Goal: Task Accomplishment & Management: Use online tool/utility

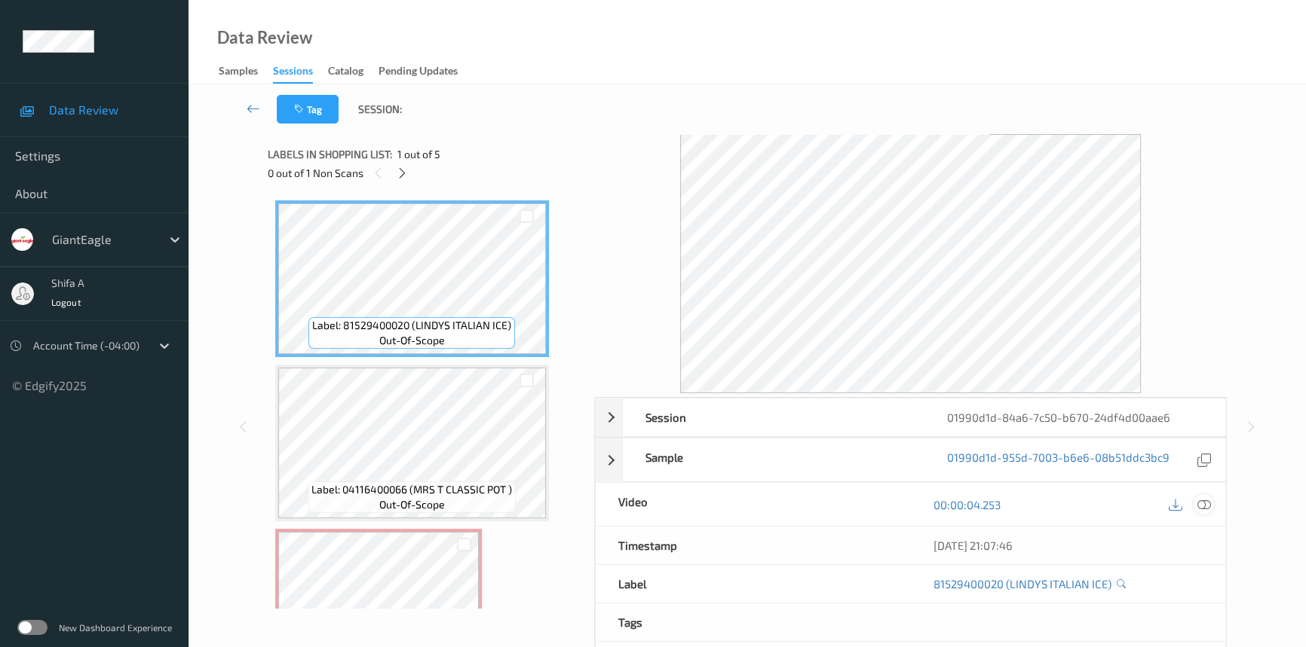
click at [1204, 500] on icon at bounding box center [1204, 505] width 14 height 14
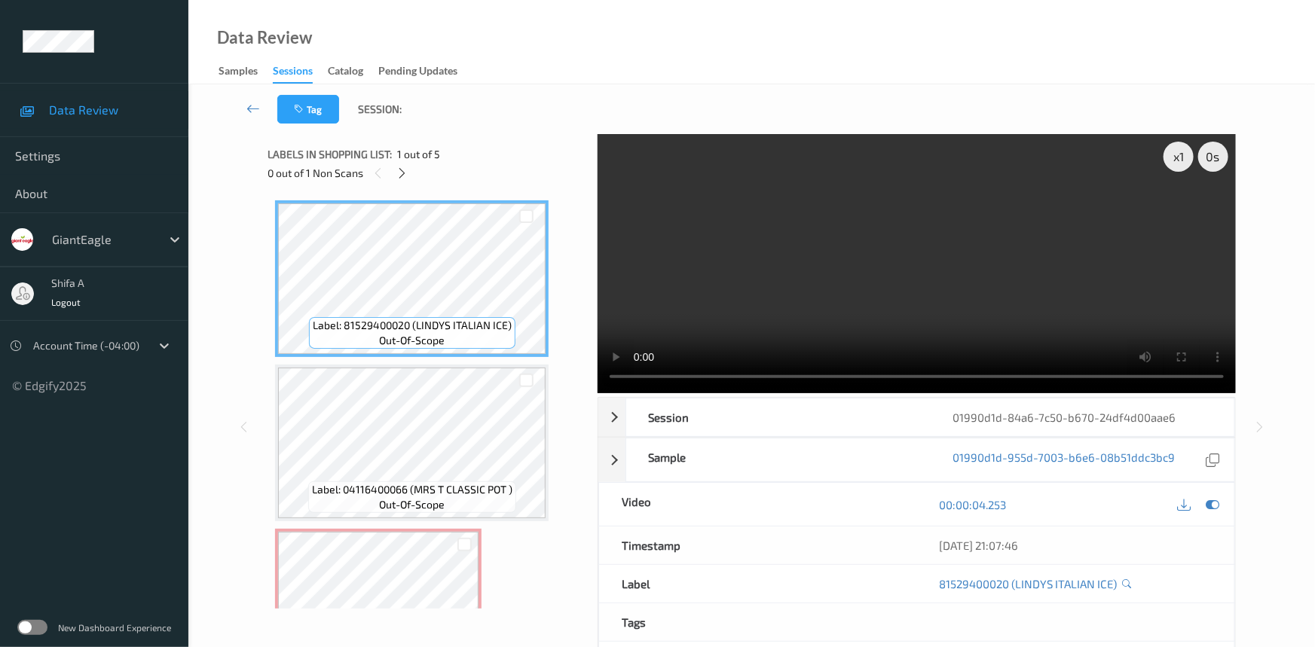
click at [396, 182] on div "Labels in shopping list: 1 out of 5 0 out of 1 Non Scans" at bounding box center [428, 163] width 320 height 59
click at [407, 173] on icon at bounding box center [402, 174] width 13 height 14
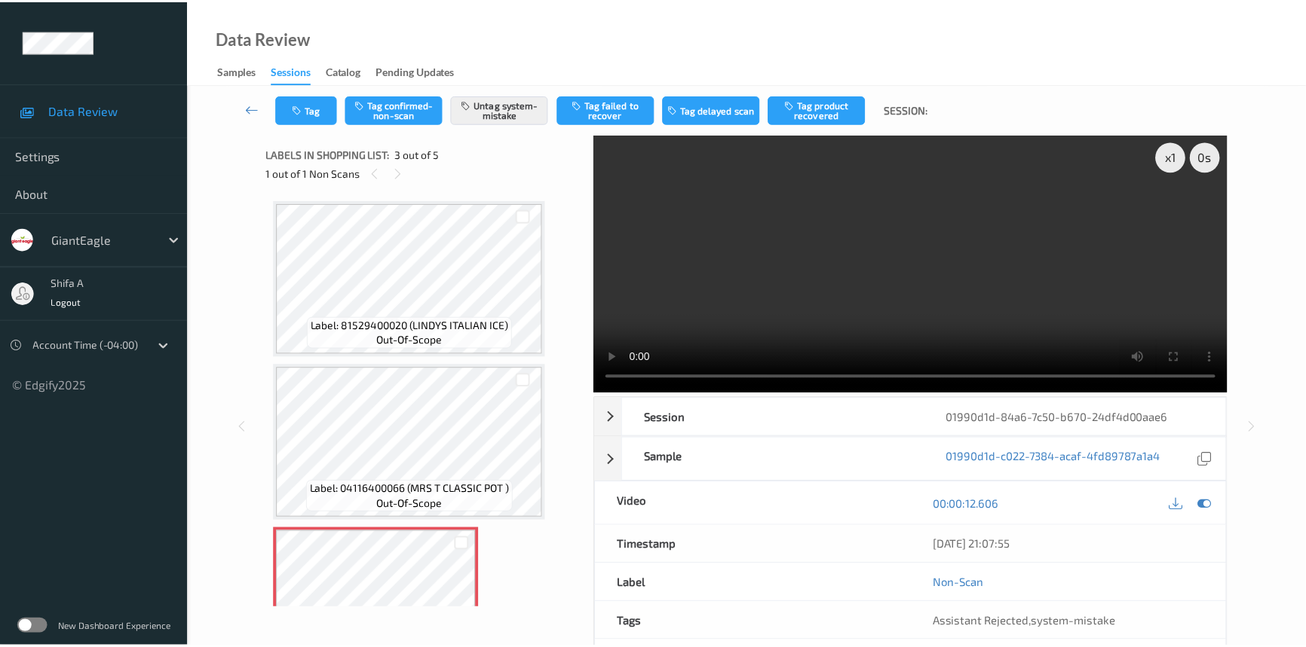
scroll to position [171, 0]
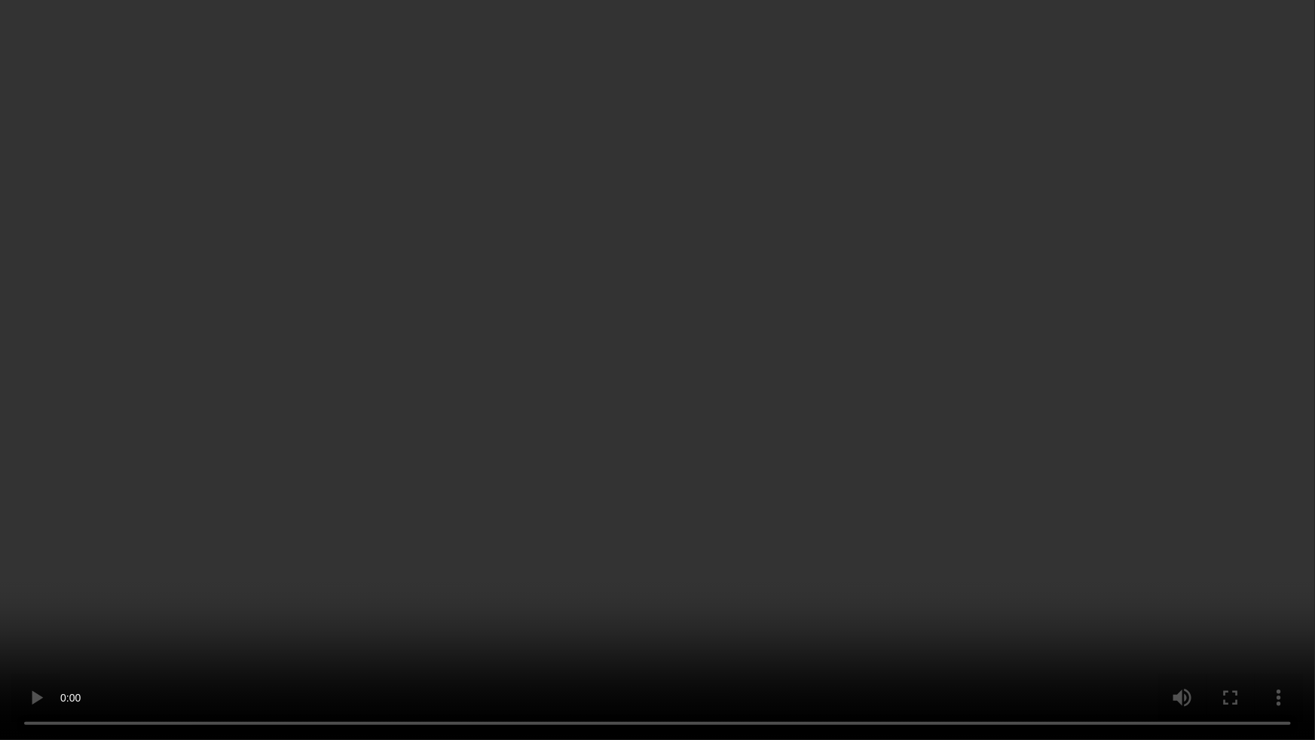
click at [1043, 559] on video at bounding box center [657, 370] width 1315 height 740
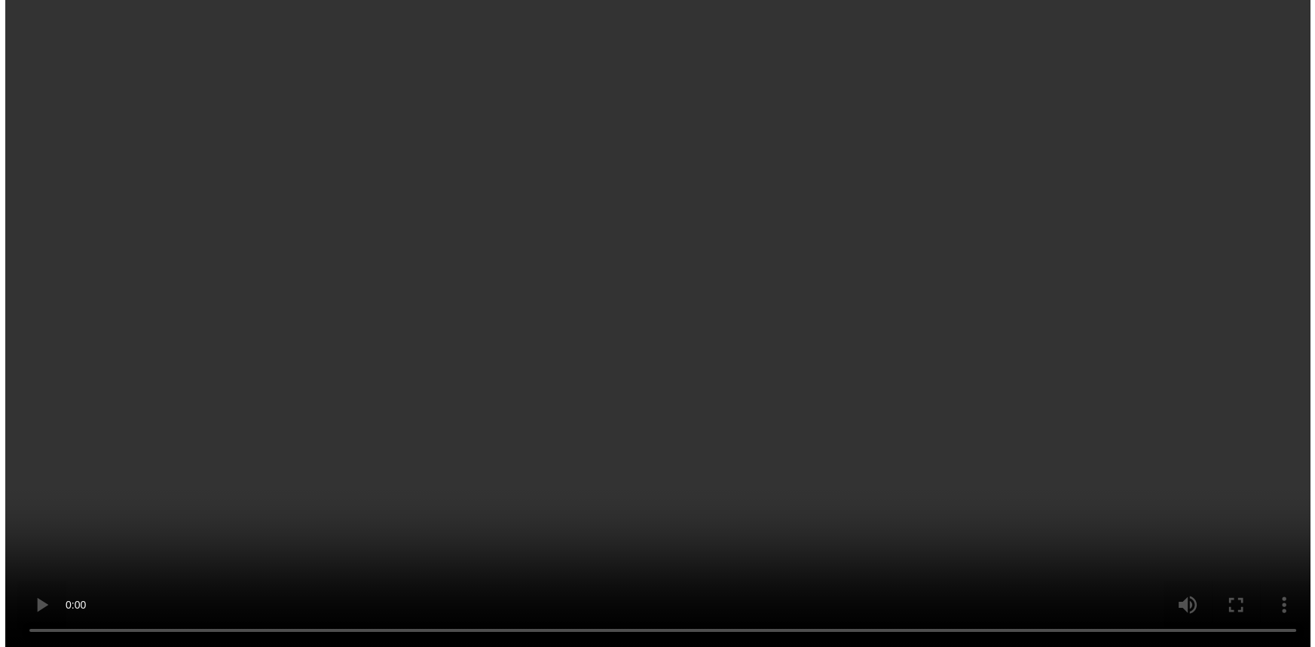
scroll to position [274, 0]
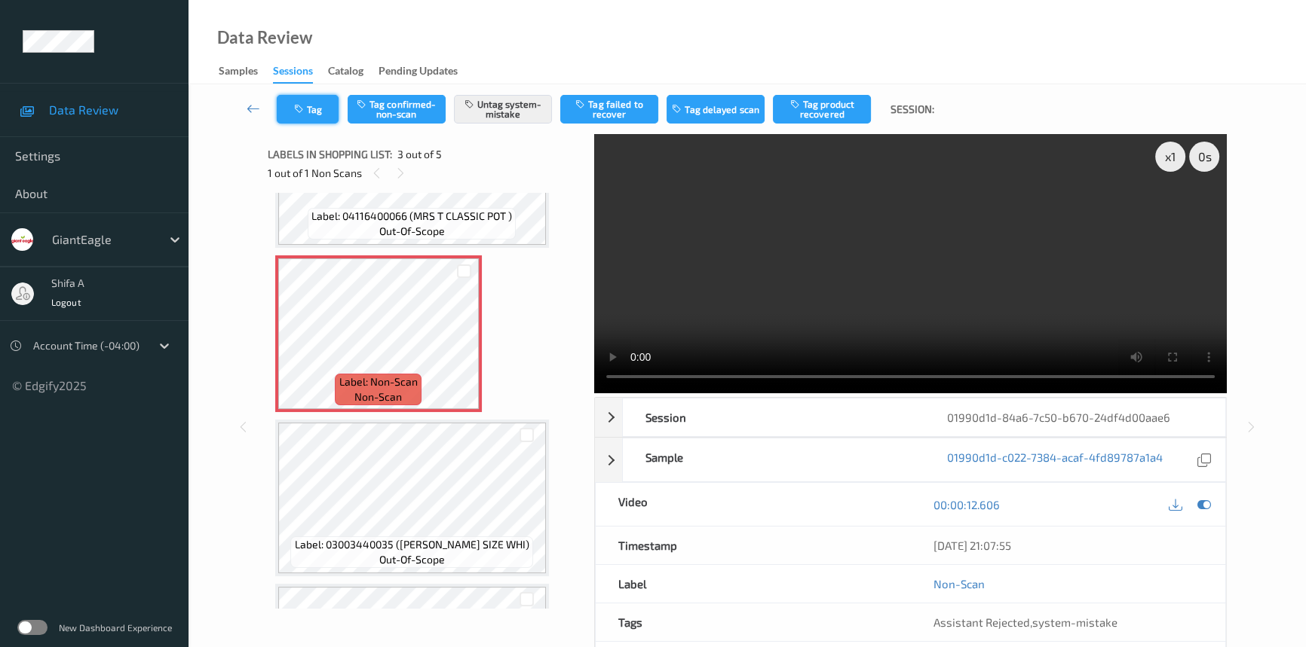
click at [314, 106] on button "Tag" at bounding box center [308, 109] width 62 height 29
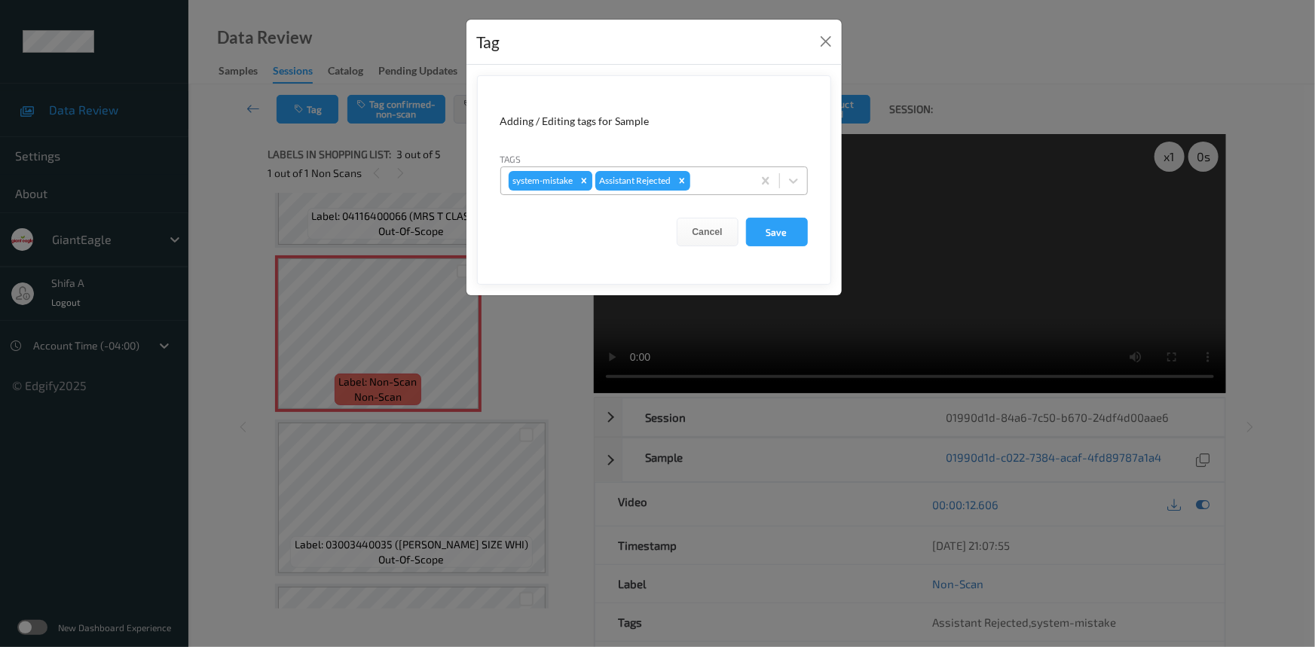
click at [584, 179] on icon "Remove system-mistake" at bounding box center [584, 181] width 11 height 11
click at [785, 235] on button "Save" at bounding box center [777, 232] width 62 height 29
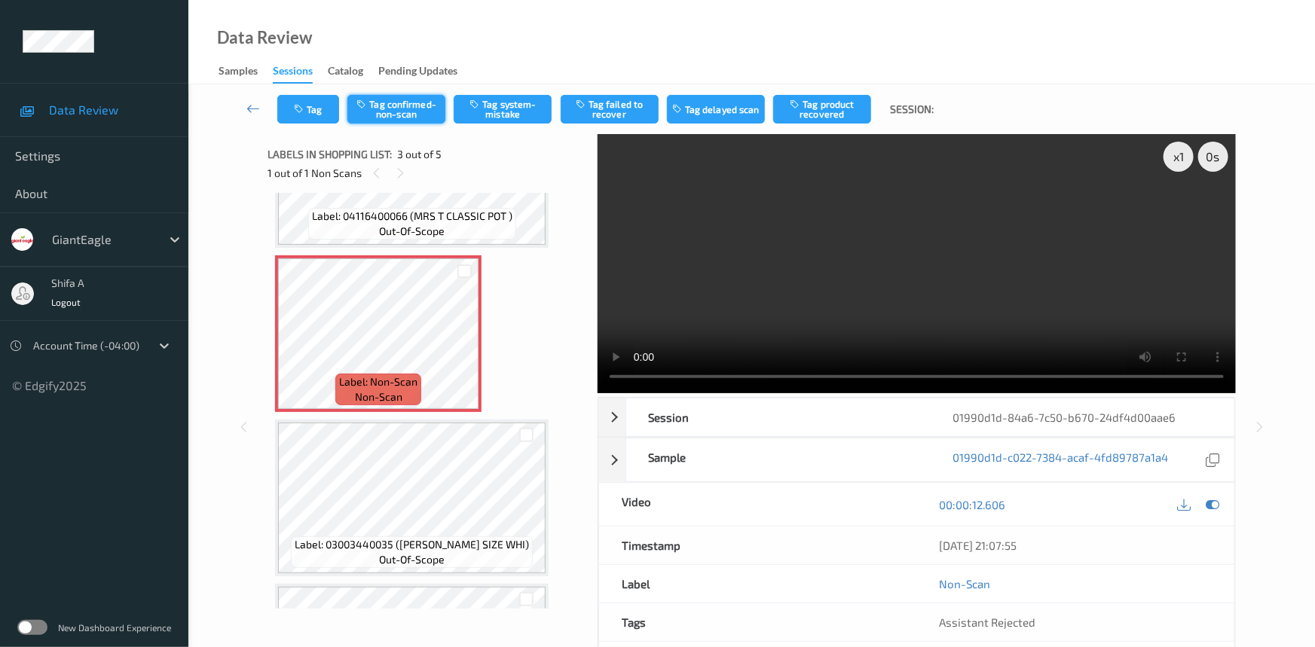
click at [405, 121] on button "Tag confirmed-non-scan" at bounding box center [396, 109] width 98 height 29
click at [645, 117] on button "Tag failed to recover" at bounding box center [610, 109] width 98 height 29
